Goal: Information Seeking & Learning: Check status

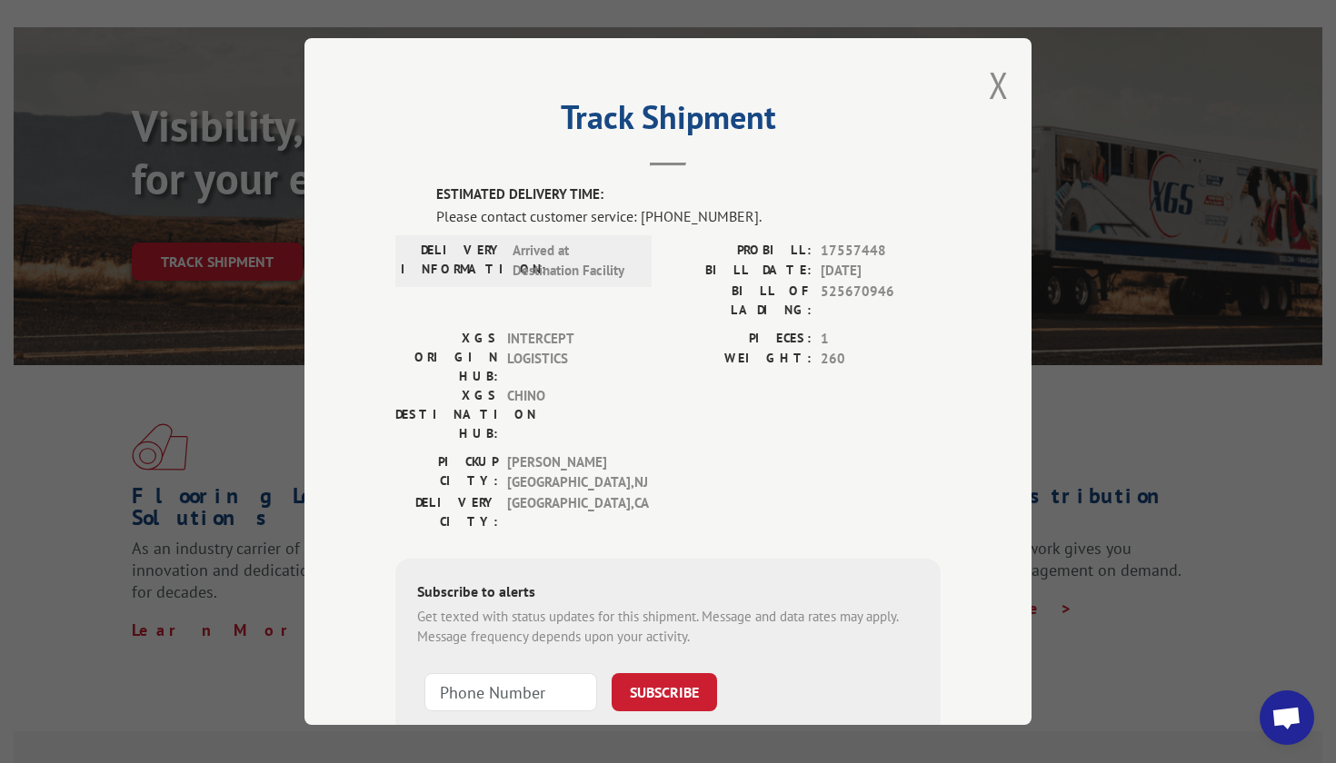
scroll to position [49, 0]
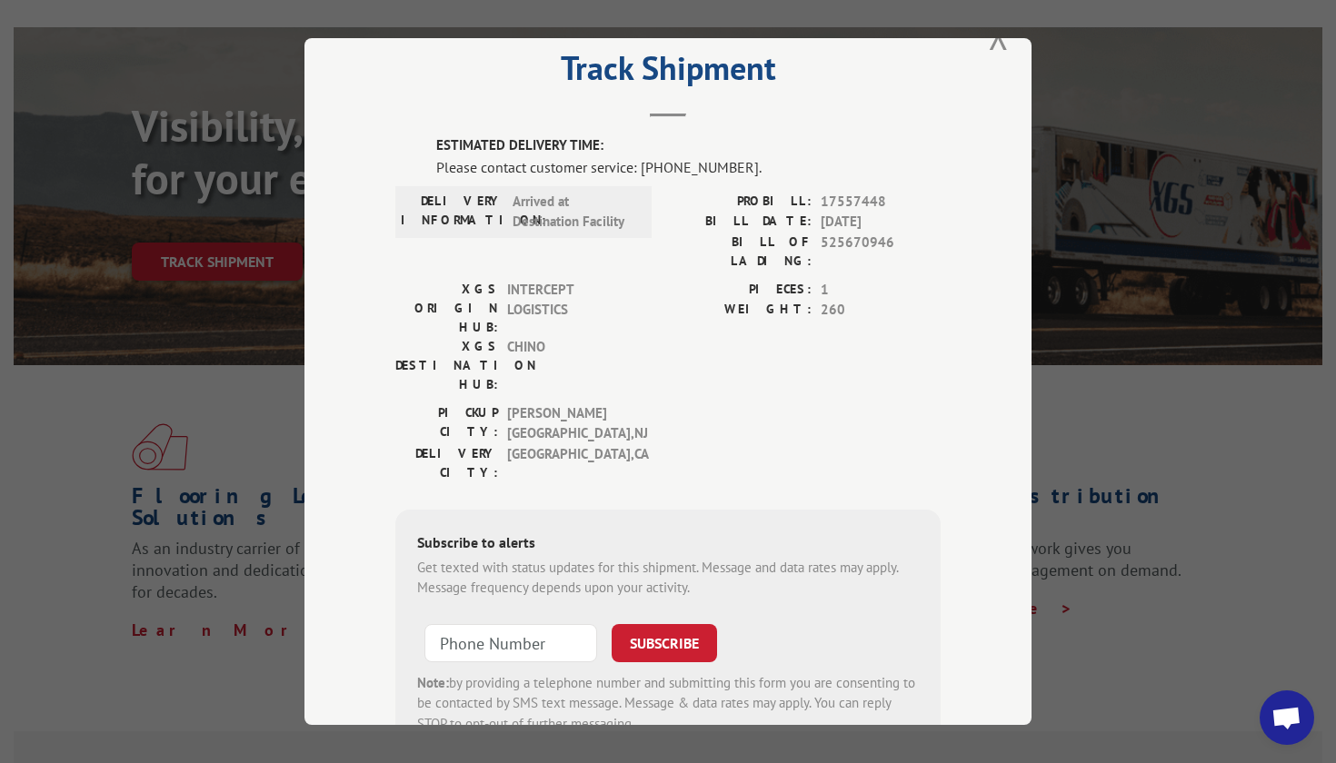
click at [840, 202] on span "17557448" at bounding box center [880, 202] width 120 height 21
copy span "17557448"
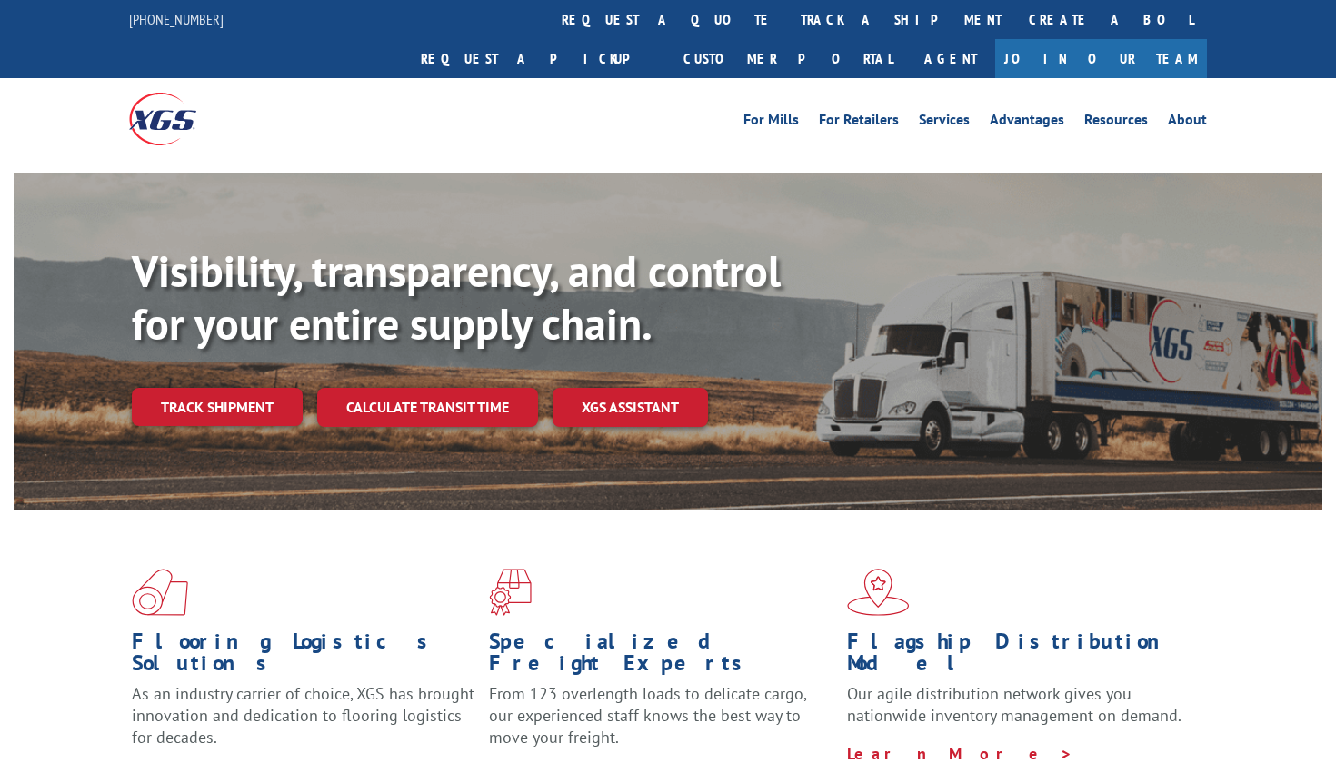
scroll to position [145, 0]
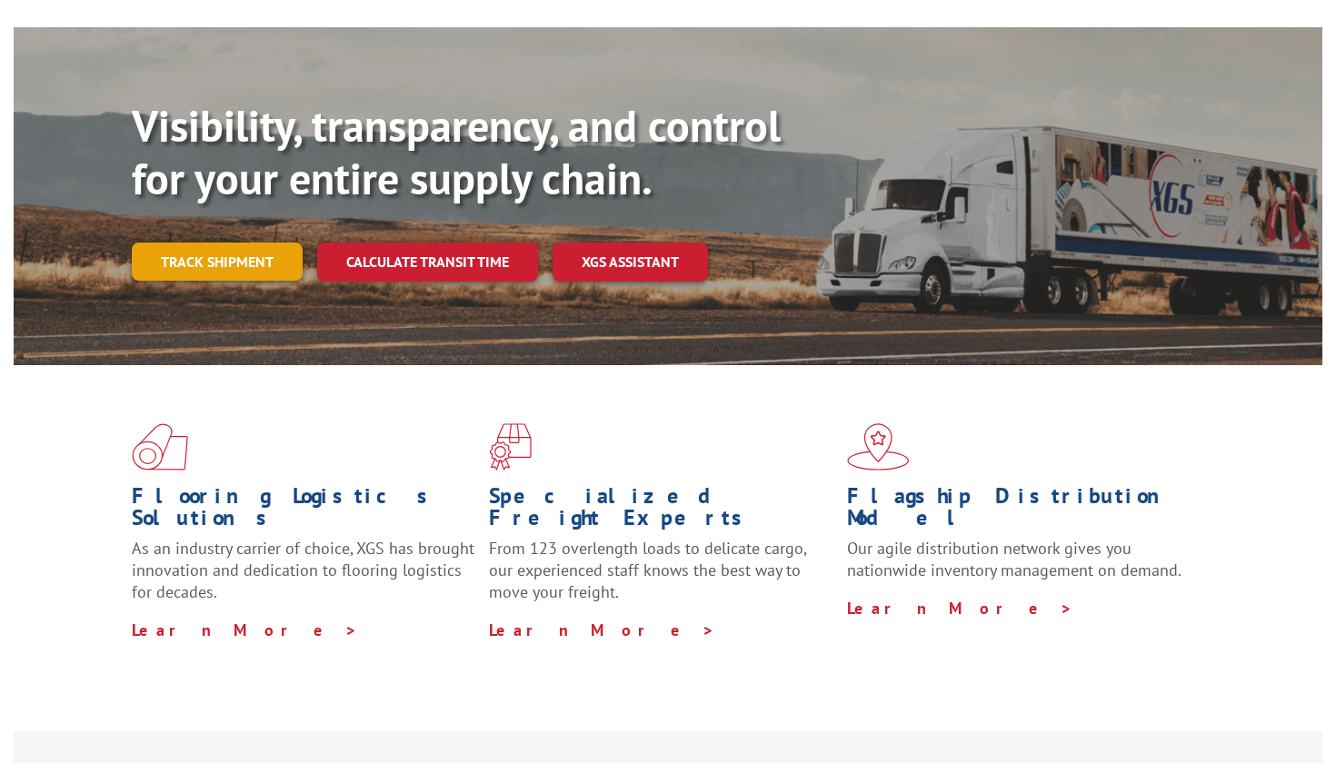
click at [209, 243] on link "Track shipment" at bounding box center [217, 262] width 171 height 38
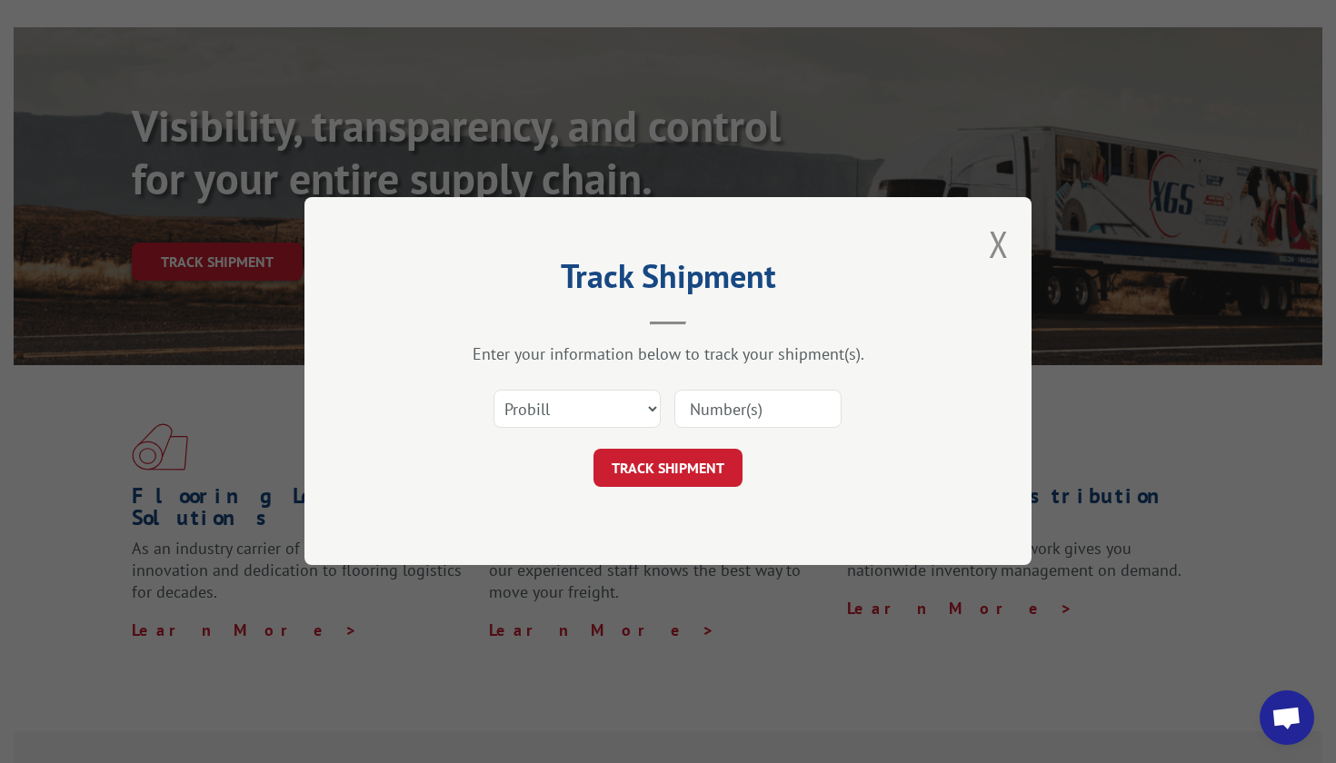
click at [744, 403] on input at bounding box center [757, 410] width 167 height 38
paste input "17557448"
paste input
type input "17557448"
click at [689, 476] on button "TRACK SHIPMENT" at bounding box center [667, 469] width 149 height 38
